Goal: Transaction & Acquisition: Purchase product/service

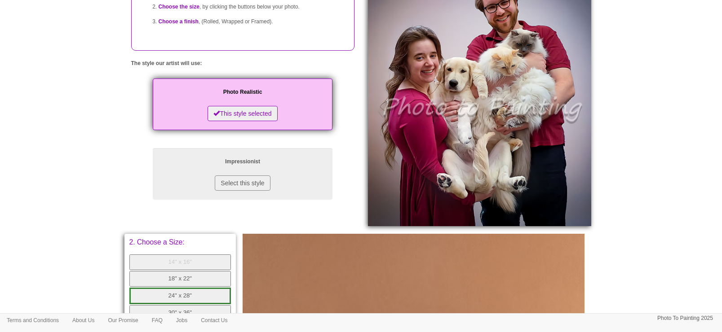
scroll to position [56, 0]
